Goal: Task Accomplishment & Management: Manage account settings

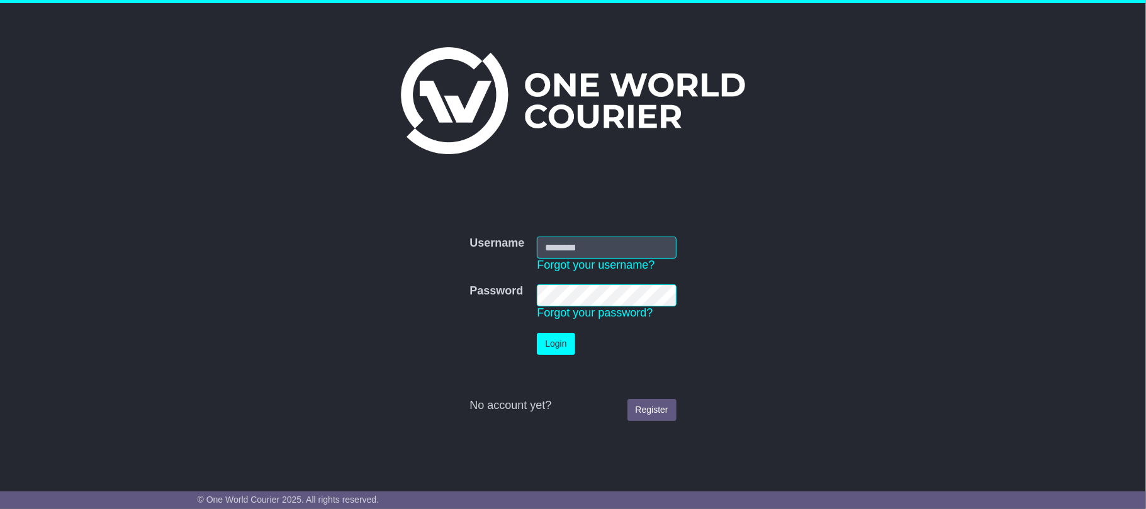
type input "**********"
click at [548, 340] on button "Login" at bounding box center [556, 344] width 38 height 22
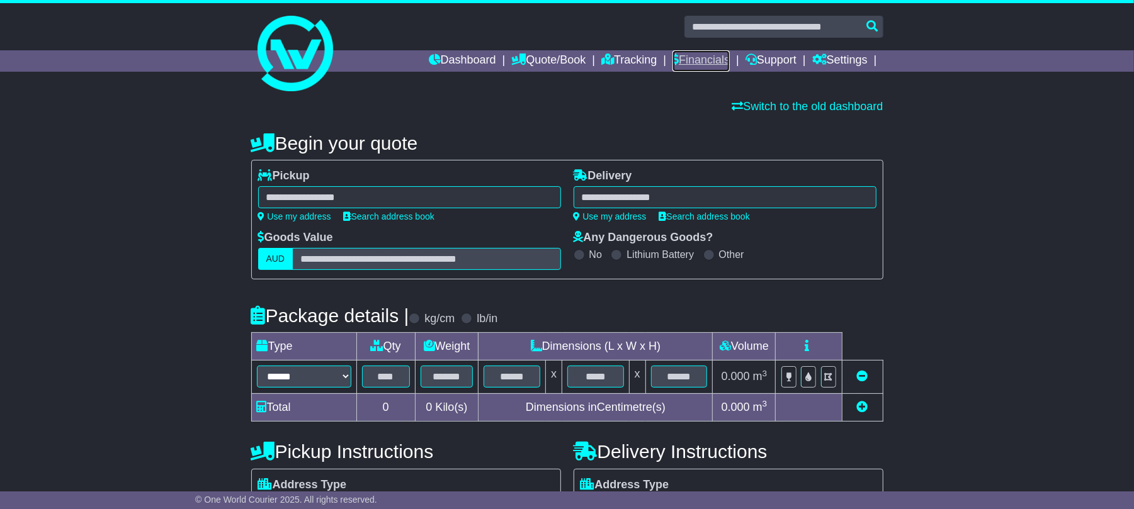
click at [696, 66] on link "Financials" at bounding box center [700, 60] width 57 height 21
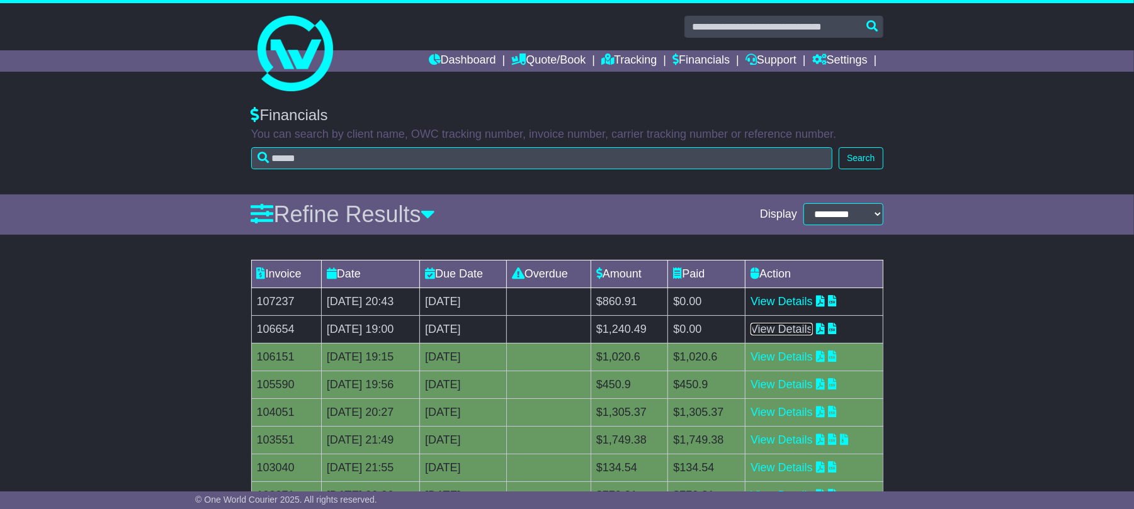
click at [813, 331] on link "View Details" at bounding box center [781, 329] width 62 height 13
click at [782, 297] on link "View Details" at bounding box center [781, 301] width 62 height 13
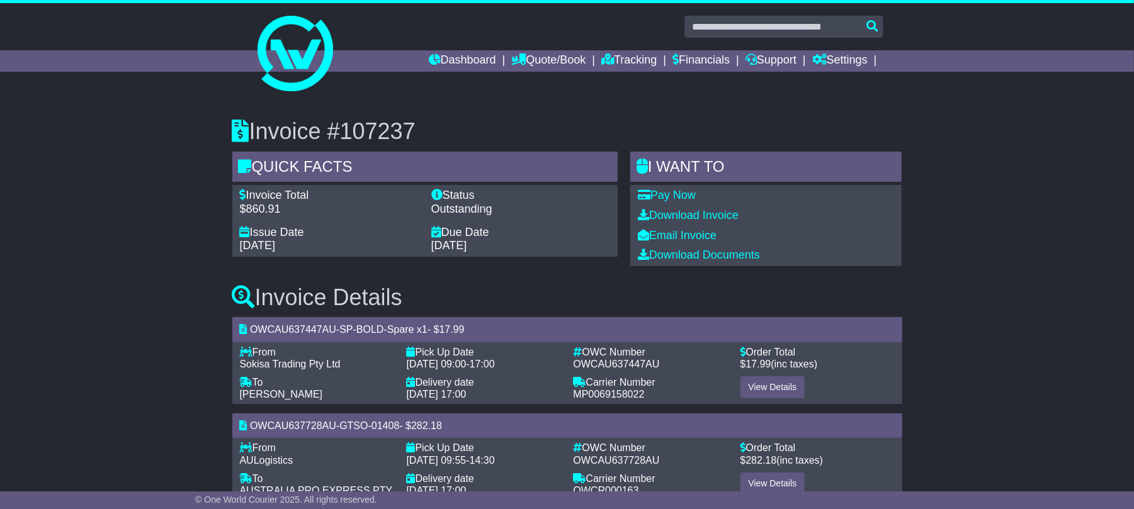
click at [572, 393] on div "Carrier Number - MP0069158022" at bounding box center [650, 388] width 167 height 24
drag, startPoint x: 334, startPoint y: 393, endPoint x: 230, endPoint y: 398, distance: 104.0
copy span "[PERSON_NAME]"
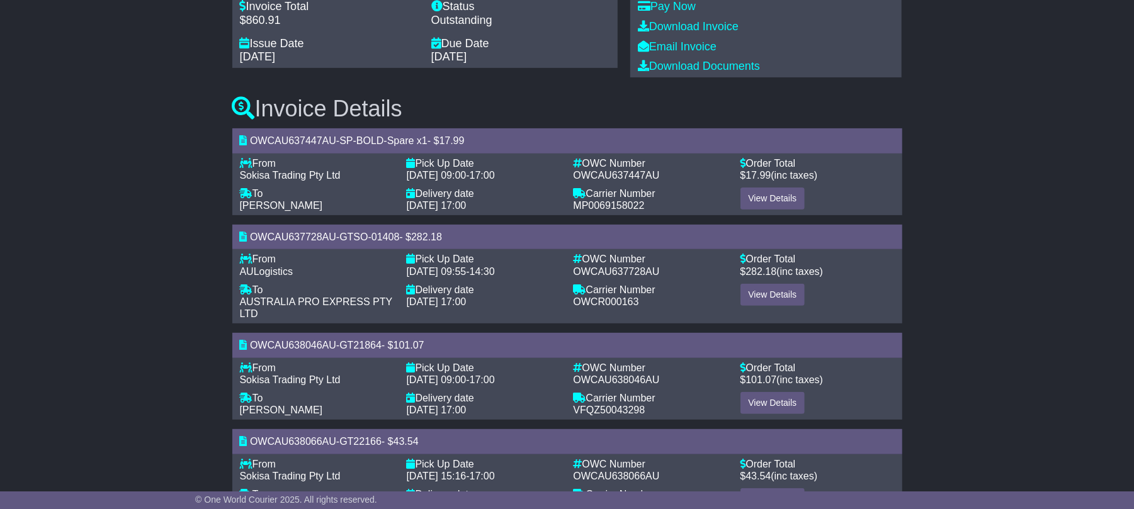
scroll to position [202, 0]
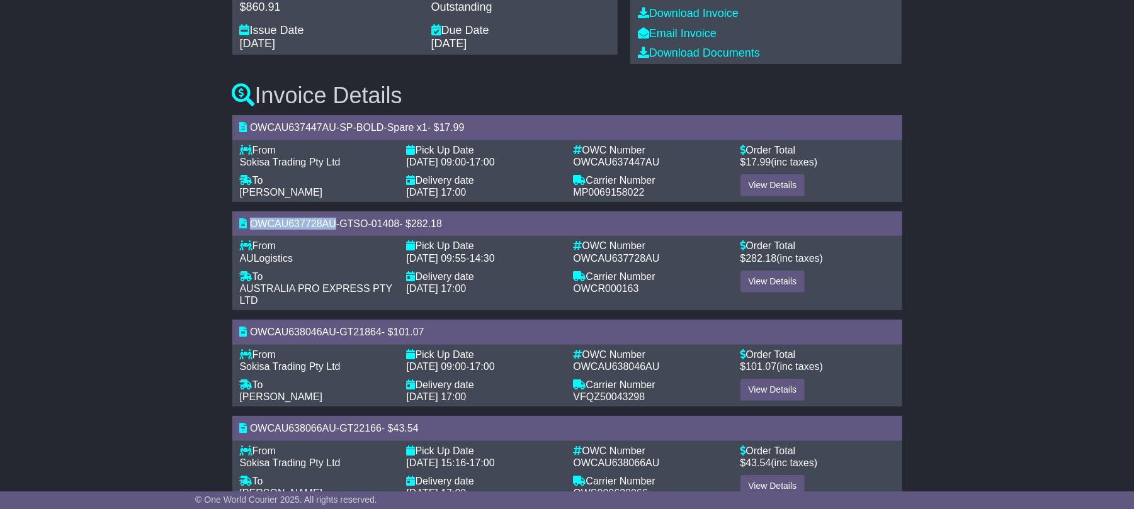
drag, startPoint x: 337, startPoint y: 222, endPoint x: 249, endPoint y: 222, distance: 88.1
click at [249, 222] on div "OWCAU637728AU - GTSO-01408 - $ 282.18" at bounding box center [567, 224] width 670 height 25
copy span "OWCAU637728AU"
drag, startPoint x: 387, startPoint y: 335, endPoint x: 346, endPoint y: 331, distance: 41.1
click at [346, 331] on div "OWCAU638046AU - GT21864 - $ 101.07" at bounding box center [567, 332] width 670 height 25
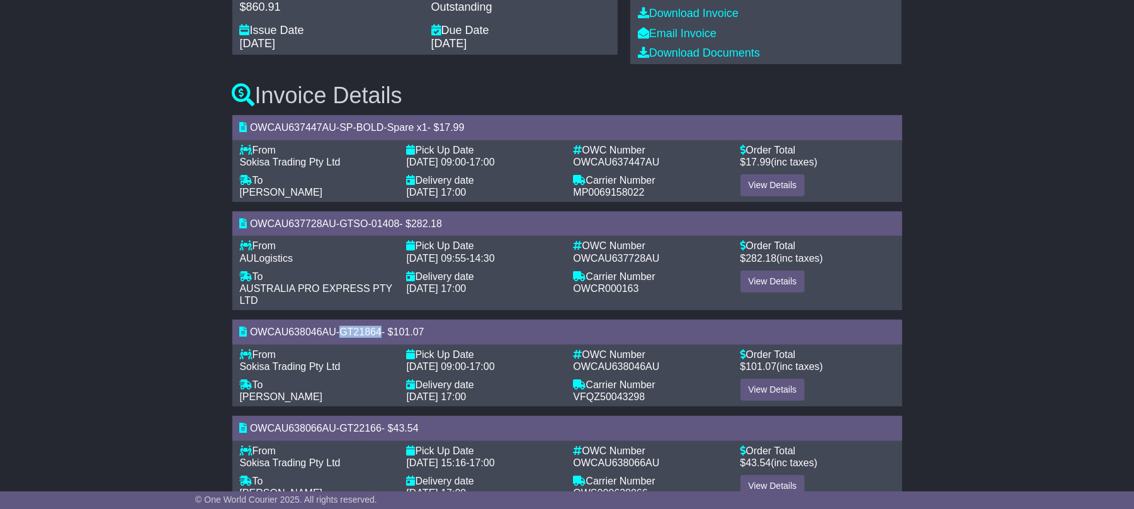
copy span "GT21864"
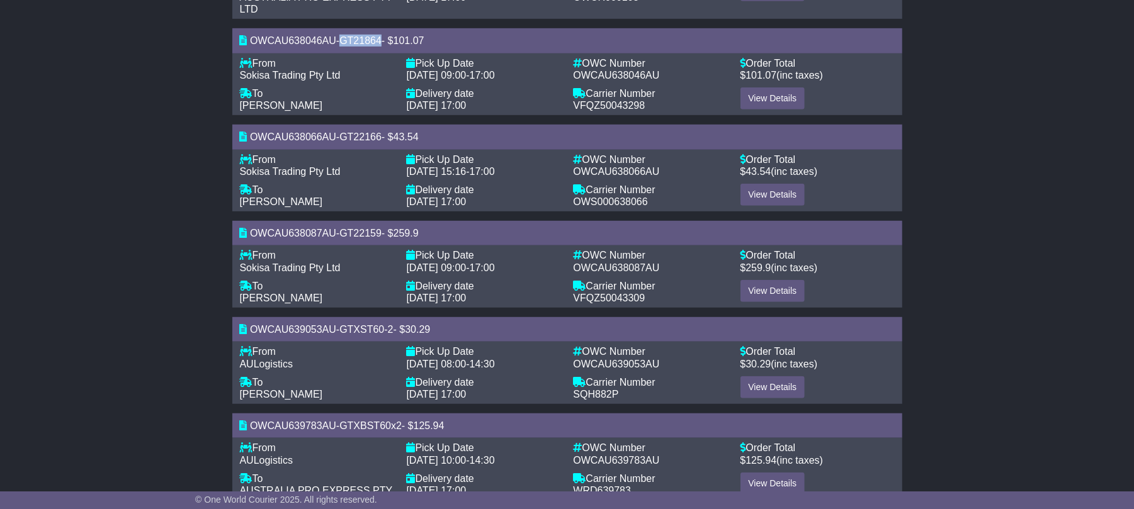
scroll to position [502, 0]
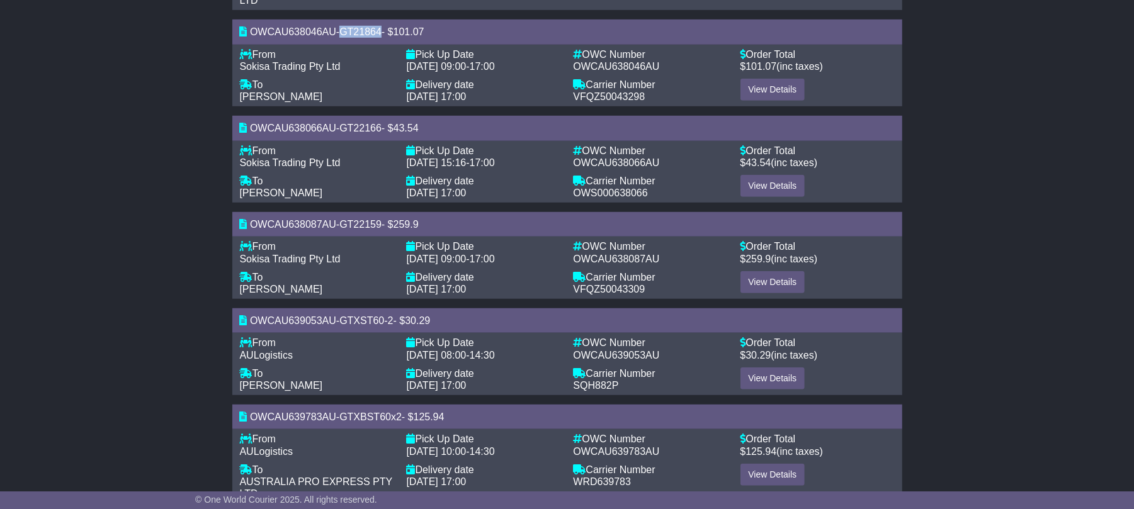
drag, startPoint x: 391, startPoint y: 127, endPoint x: 343, endPoint y: 127, distance: 47.9
click at [343, 127] on div "OWCAU638066AU - GT22166 - $ 43.54" at bounding box center [567, 128] width 670 height 25
copy div "GT22166"
drag, startPoint x: 388, startPoint y: 227, endPoint x: 342, endPoint y: 223, distance: 46.1
click at [342, 223] on div "OWCAU638087AU - GT22159 - $ 259.9" at bounding box center [567, 224] width 670 height 25
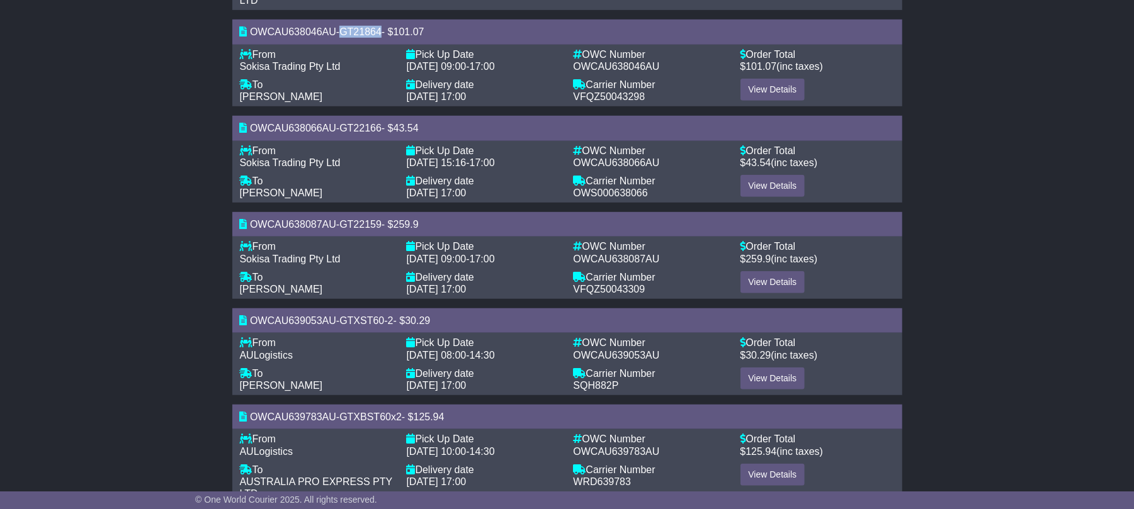
copy div "GT22159"
click at [344, 320] on div "OWCAU639053AU - GTXST60-2 - $ 30.29" at bounding box center [567, 320] width 670 height 25
drag, startPoint x: 334, startPoint y: 319, endPoint x: 248, endPoint y: 320, distance: 85.6
click at [248, 320] on div "OWCAU639053AU - GTXST60-2 - $ 30.29" at bounding box center [567, 320] width 670 height 25
copy div "OWCAU639053AU"
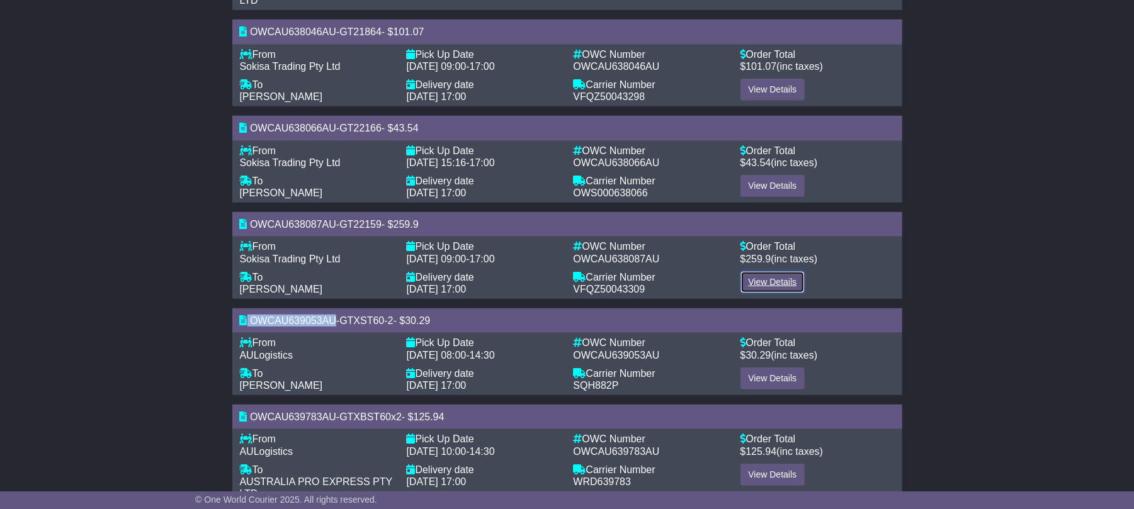
click at [774, 283] on link "View Details" at bounding box center [772, 282] width 65 height 22
click at [346, 368] on div "To -" at bounding box center [317, 374] width 154 height 12
click at [330, 318] on span "OWCAU639053AU" at bounding box center [293, 320] width 86 height 11
drag, startPoint x: 338, startPoint y: 320, endPoint x: 243, endPoint y: 318, distance: 95.1
click at [243, 318] on div "OWCAU639053AU - GTXST60-2 - $ 30.29" at bounding box center [567, 320] width 670 height 25
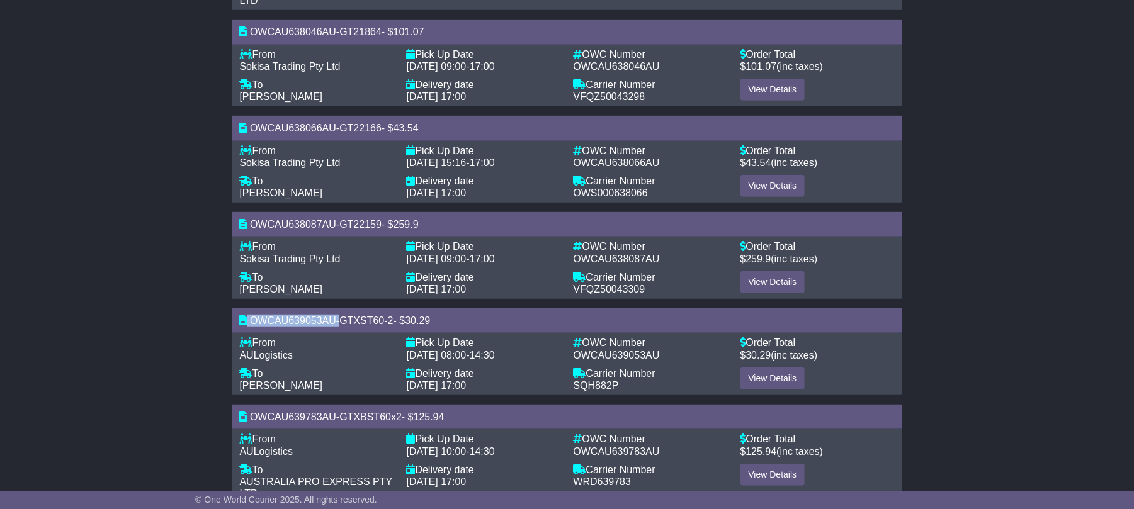
copy div "OWCAU639053AU"
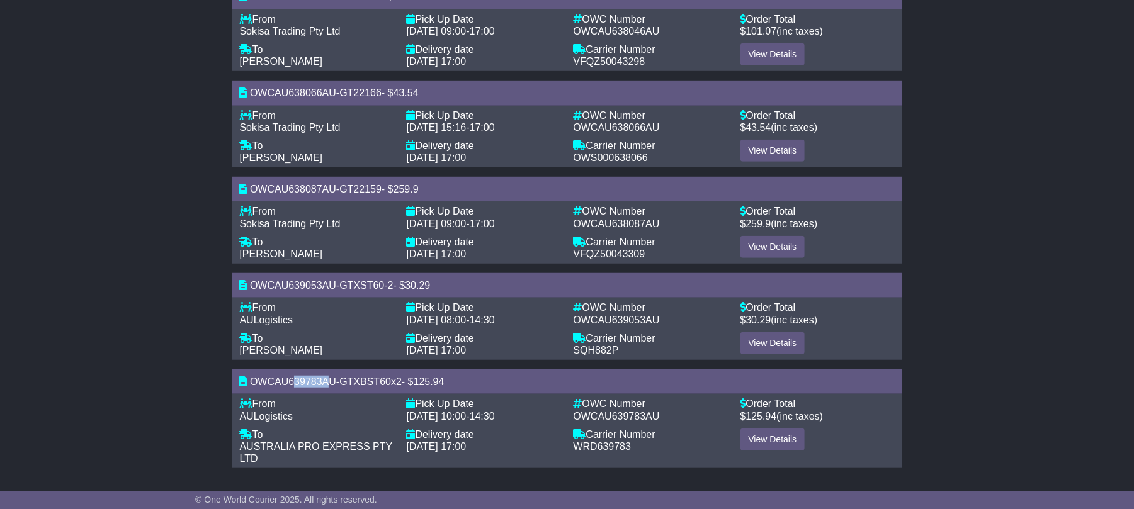
drag, startPoint x: 332, startPoint y: 383, endPoint x: 293, endPoint y: 383, distance: 39.7
click at [293, 383] on span "OWCAU639783AU" at bounding box center [293, 381] width 86 height 11
click at [336, 385] on span "OWCAU639783AU" at bounding box center [293, 381] width 86 height 11
drag, startPoint x: 335, startPoint y: 381, endPoint x: 248, endPoint y: 380, distance: 86.9
click at [248, 380] on div "OWCAU639783AU - GTXBST60x2 - $ 125.94" at bounding box center [567, 382] width 670 height 25
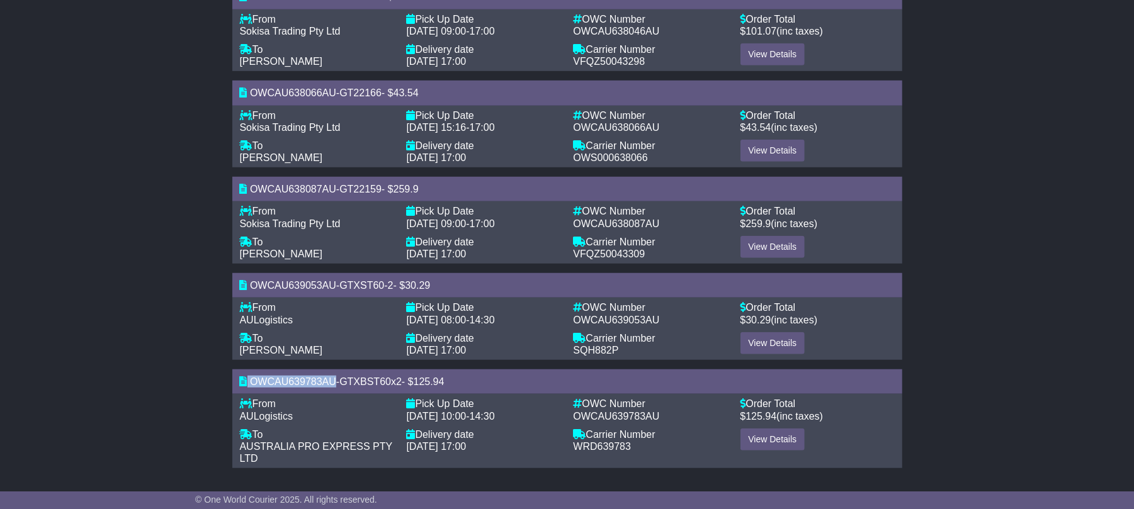
copy div "OWCAU639783AU"
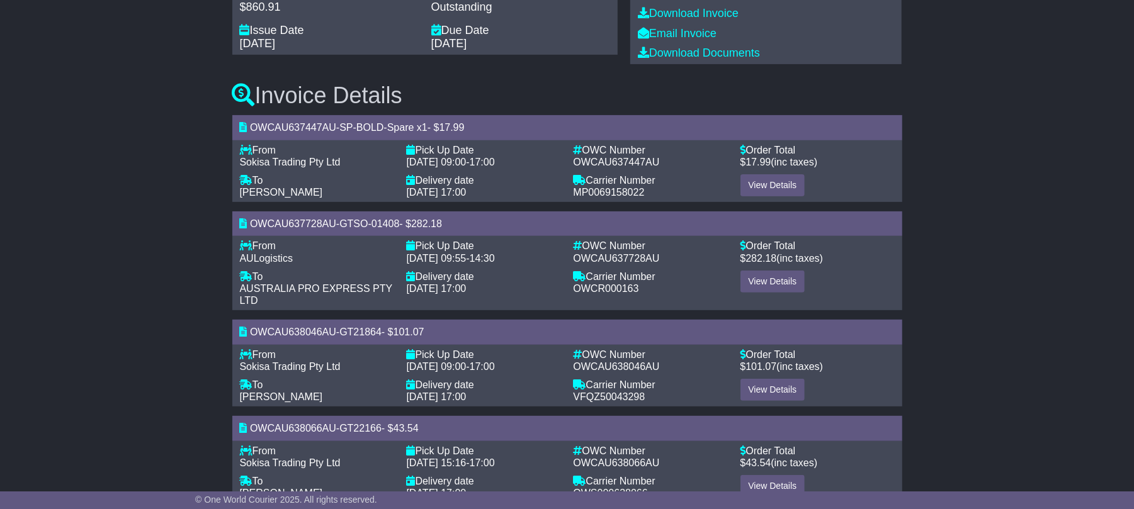
scroll to position [0, 0]
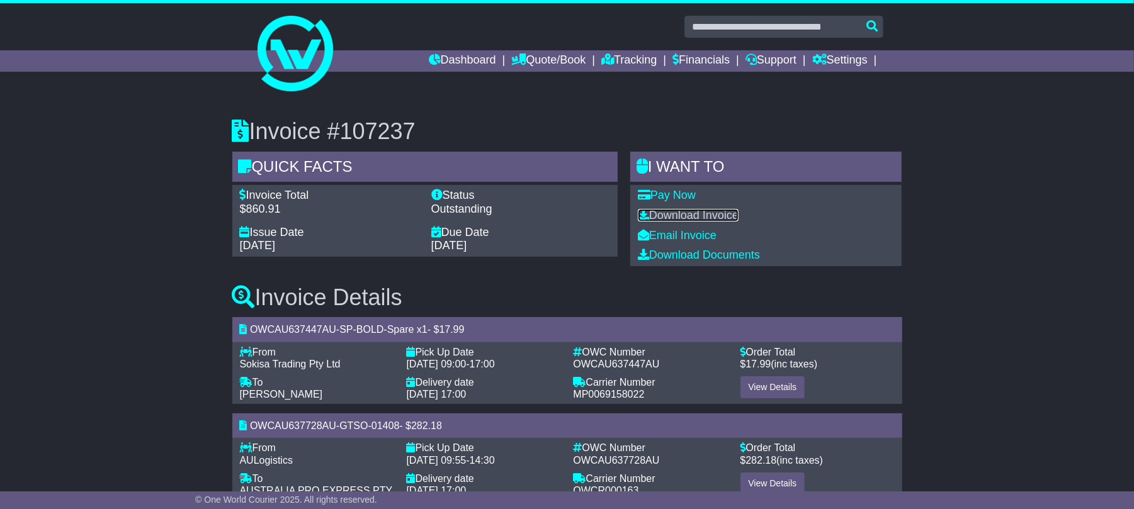
click at [703, 210] on link "Download Invoice" at bounding box center [688, 215] width 101 height 13
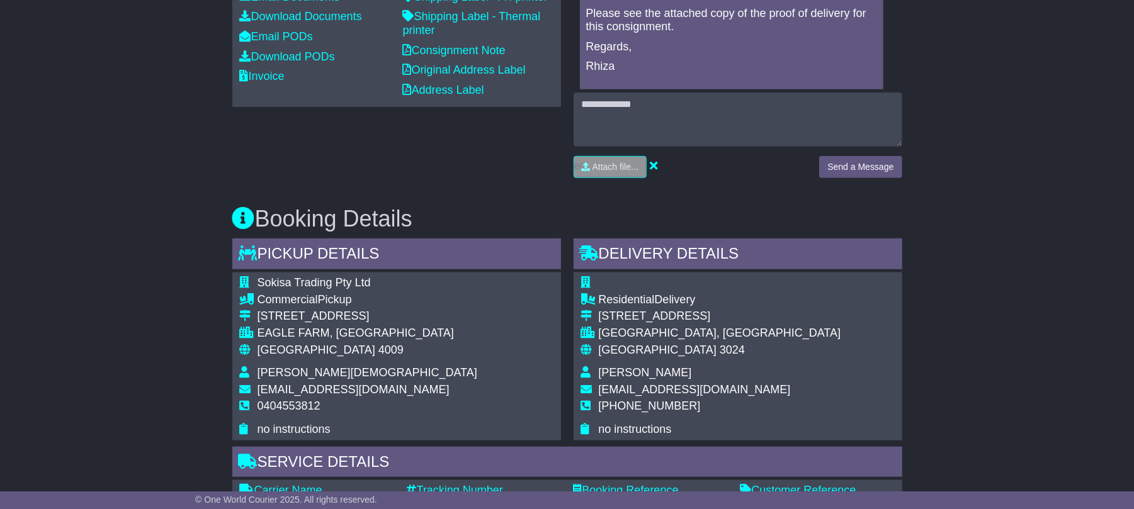
scroll to position [509, 0]
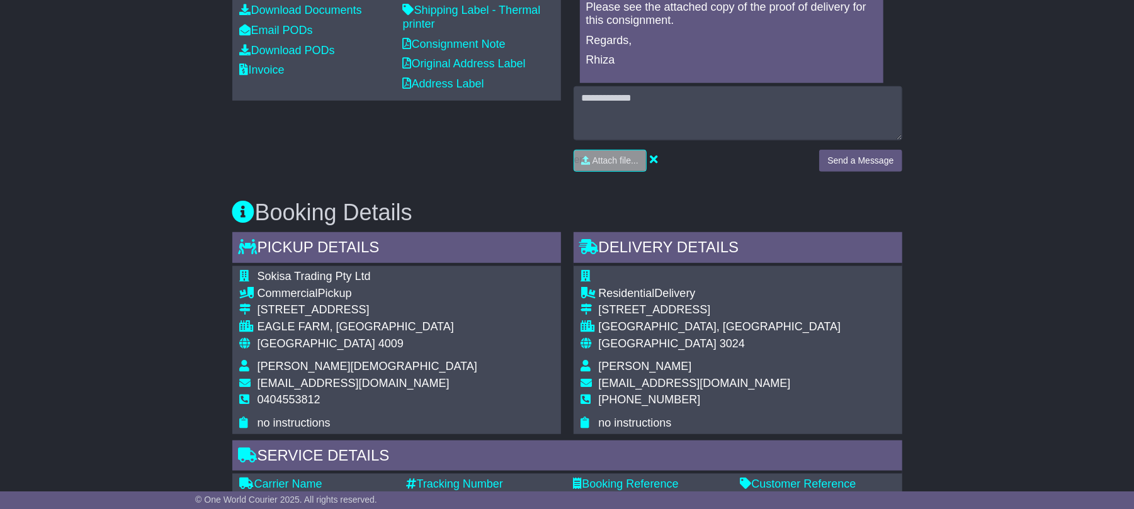
drag, startPoint x: 703, startPoint y: 363, endPoint x: 595, endPoint y: 369, distance: 108.4
click at [595, 369] on tr "[PERSON_NAME]" at bounding box center [711, 368] width 260 height 17
copy tr "[PERSON_NAME]"
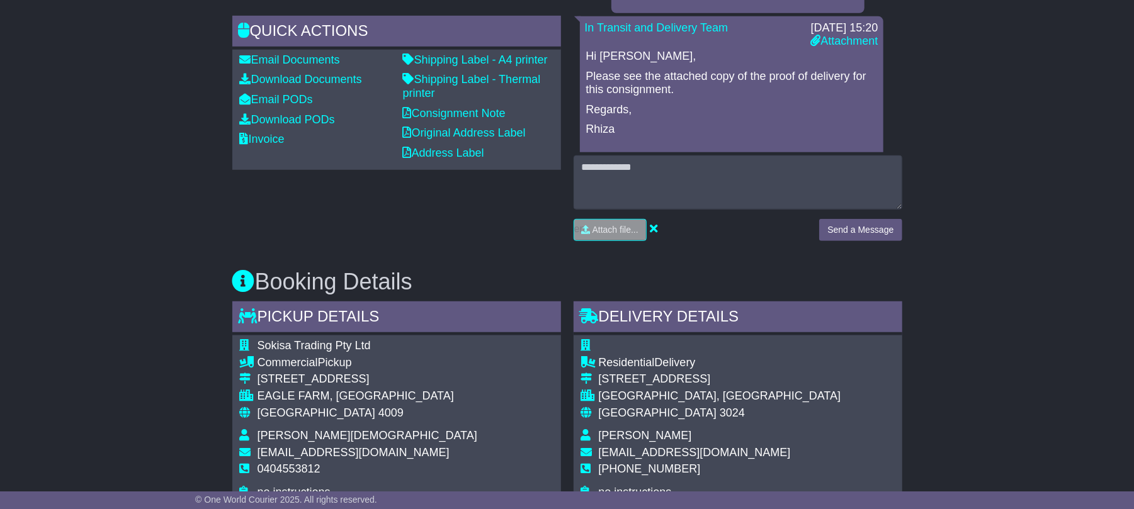
scroll to position [0, 0]
